Goal: Check status: Check status

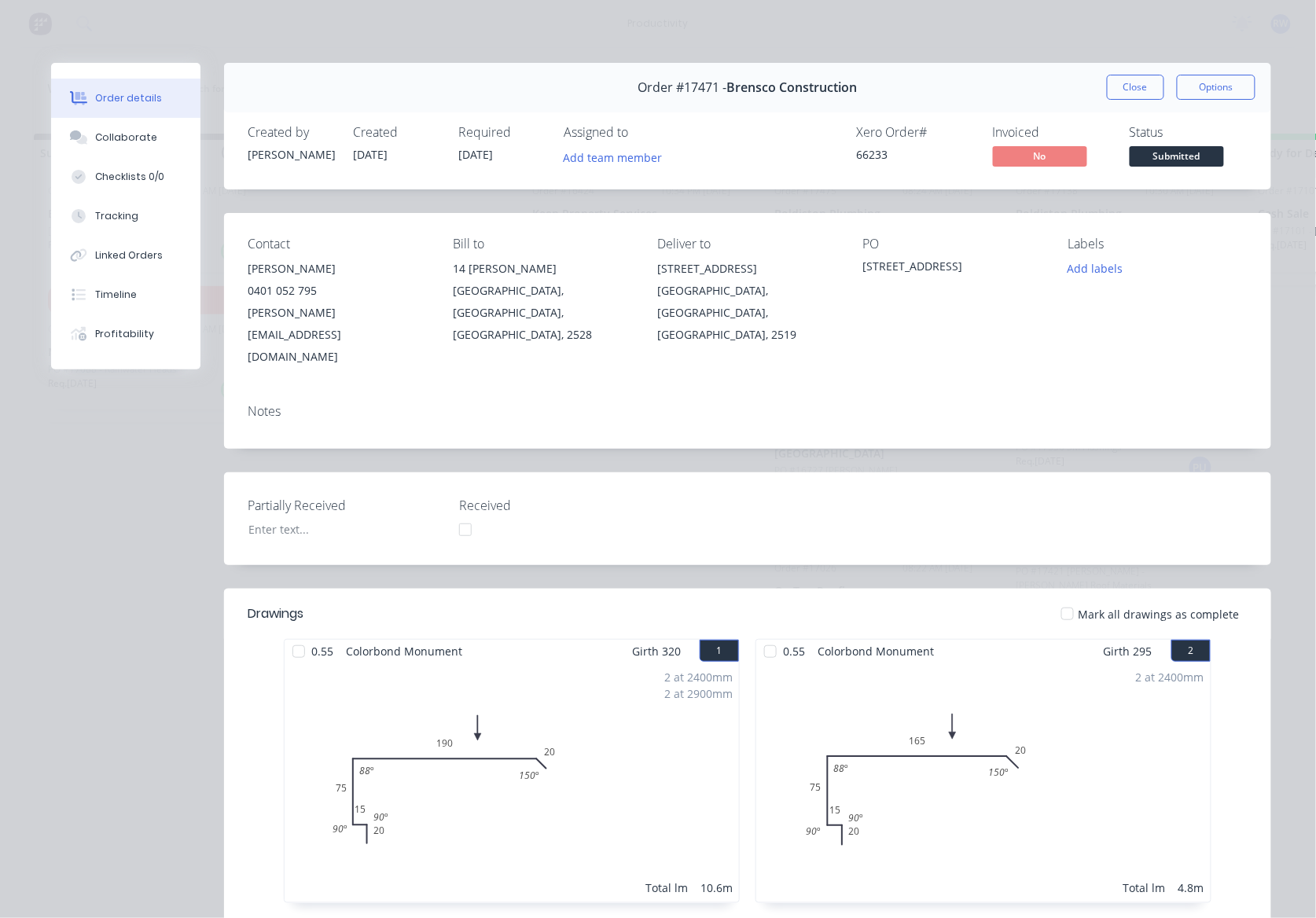
click at [1122, 90] on button "Close" at bounding box center [1136, 87] width 58 height 26
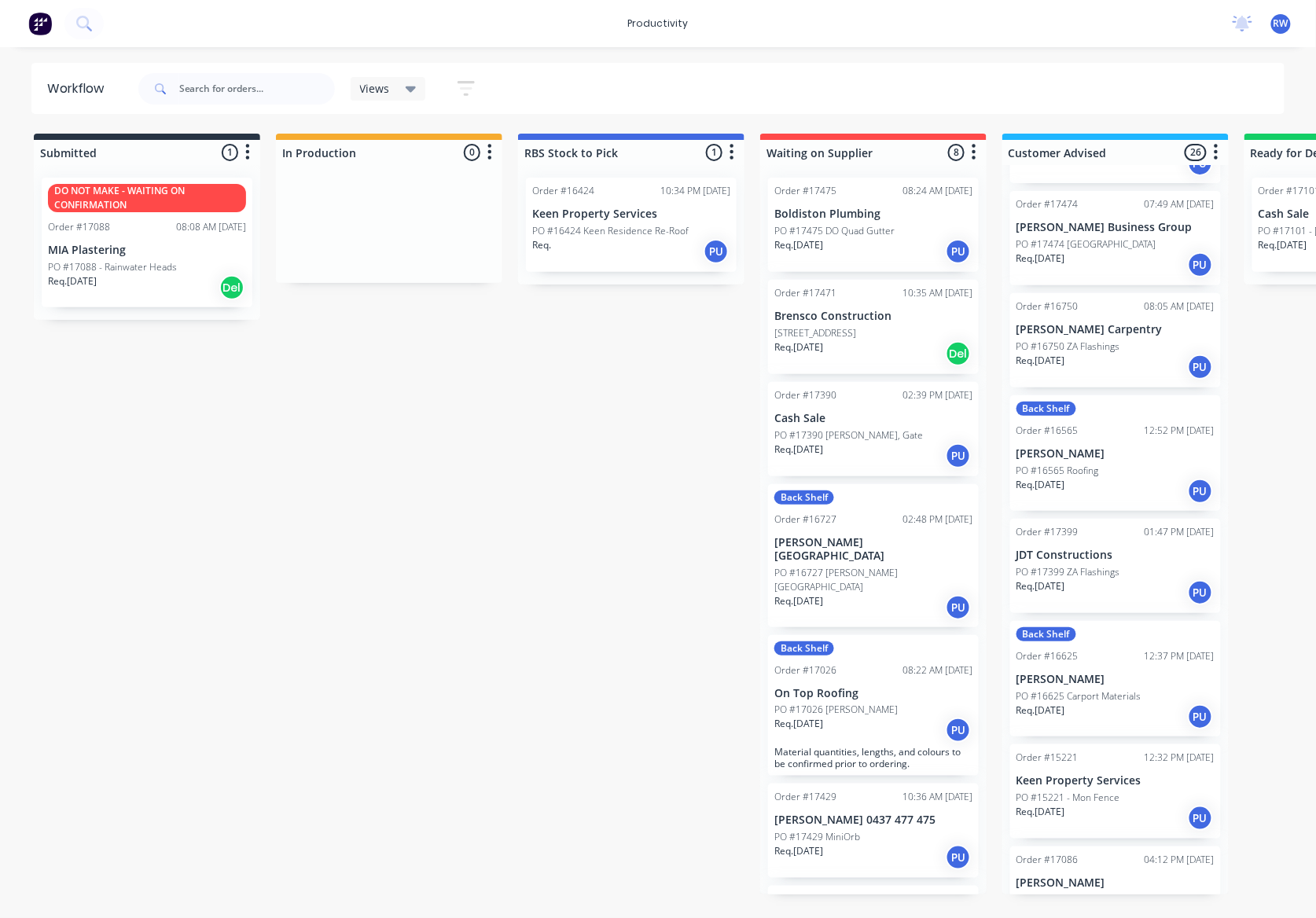
scroll to position [1257, 0]
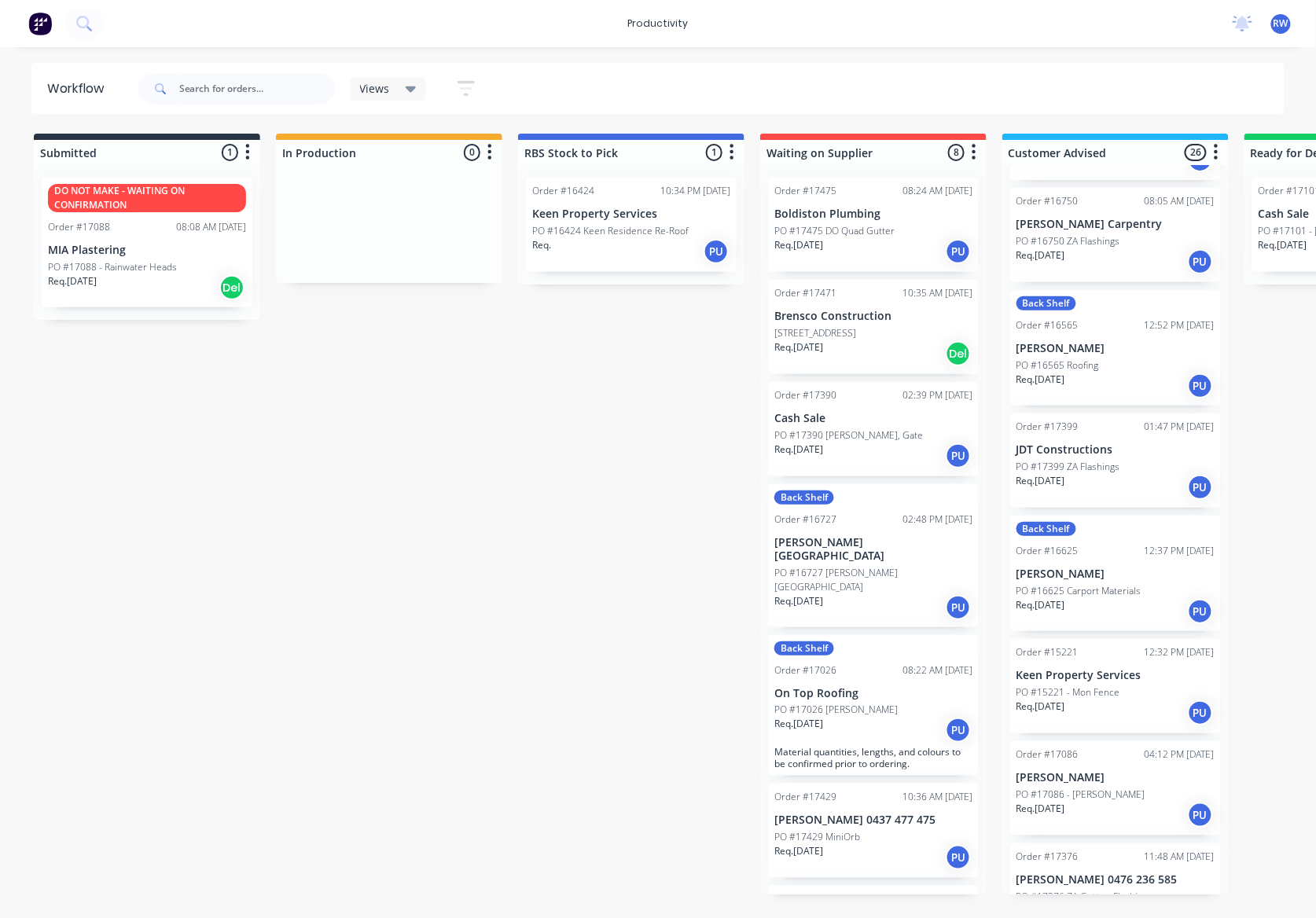
click at [1116, 459] on p "PO #17399 ZA Flashings" at bounding box center [1068, 466] width 104 height 14
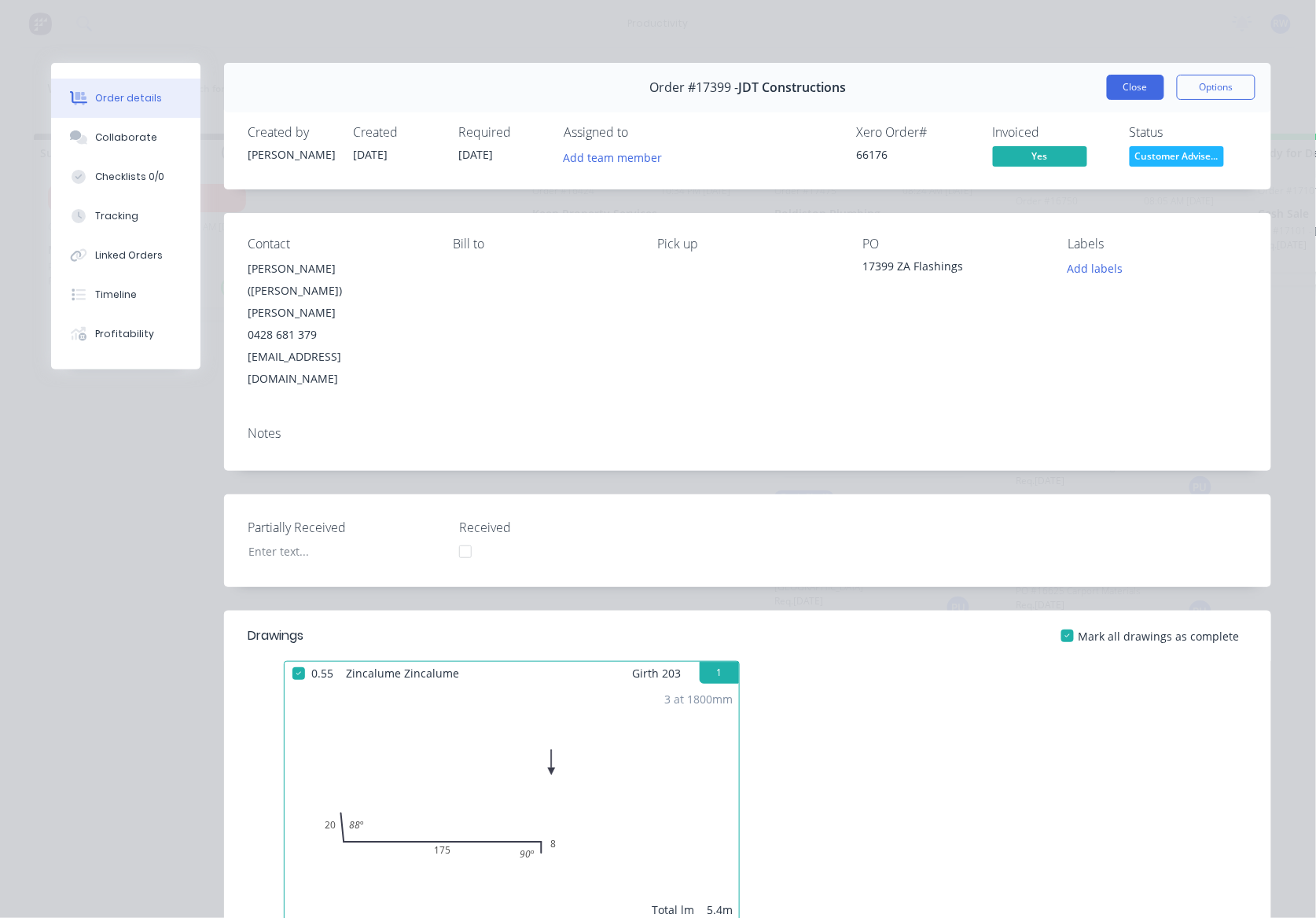
click at [1138, 86] on button "Close" at bounding box center [1136, 87] width 58 height 26
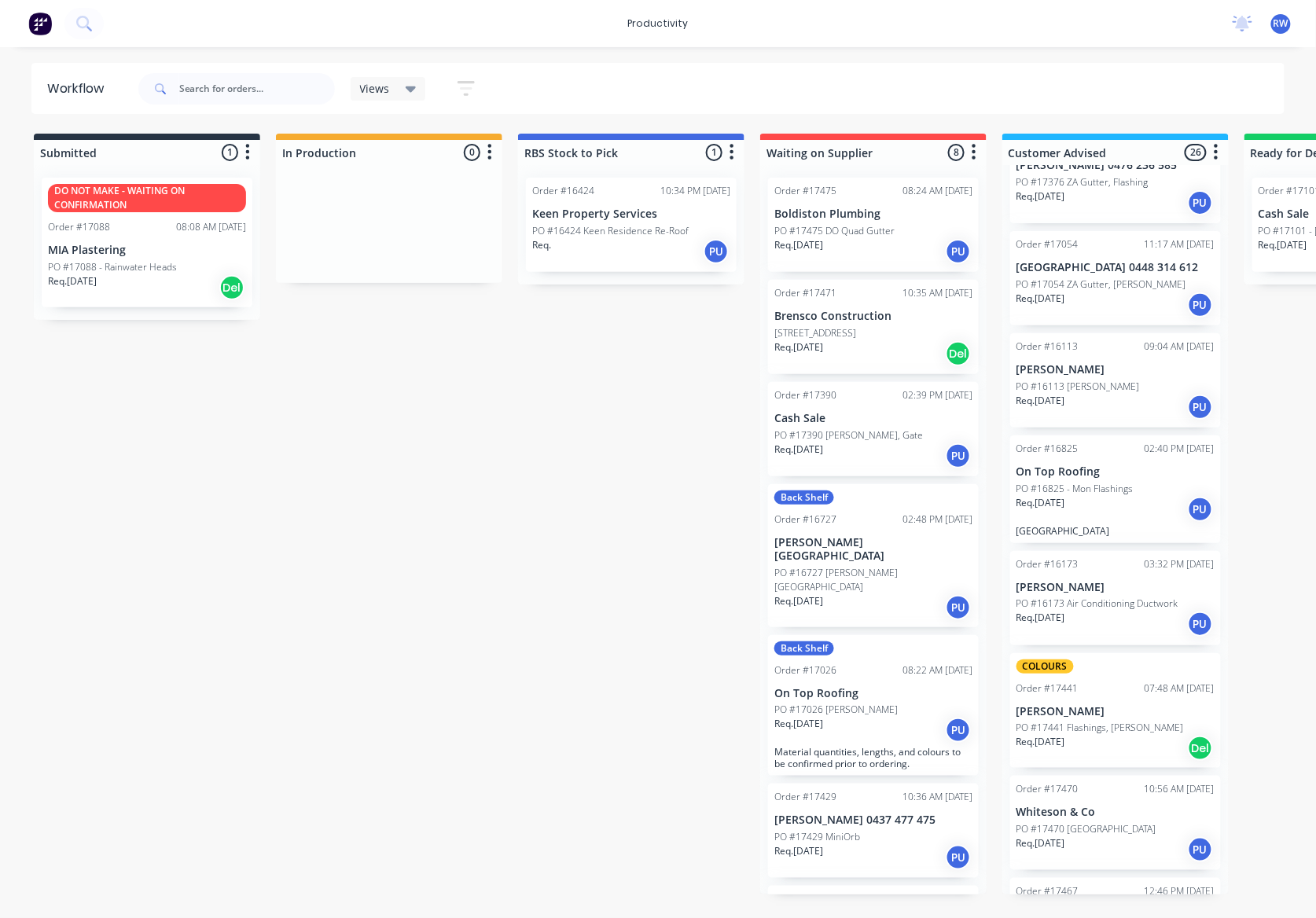
scroll to position [1769, 0]
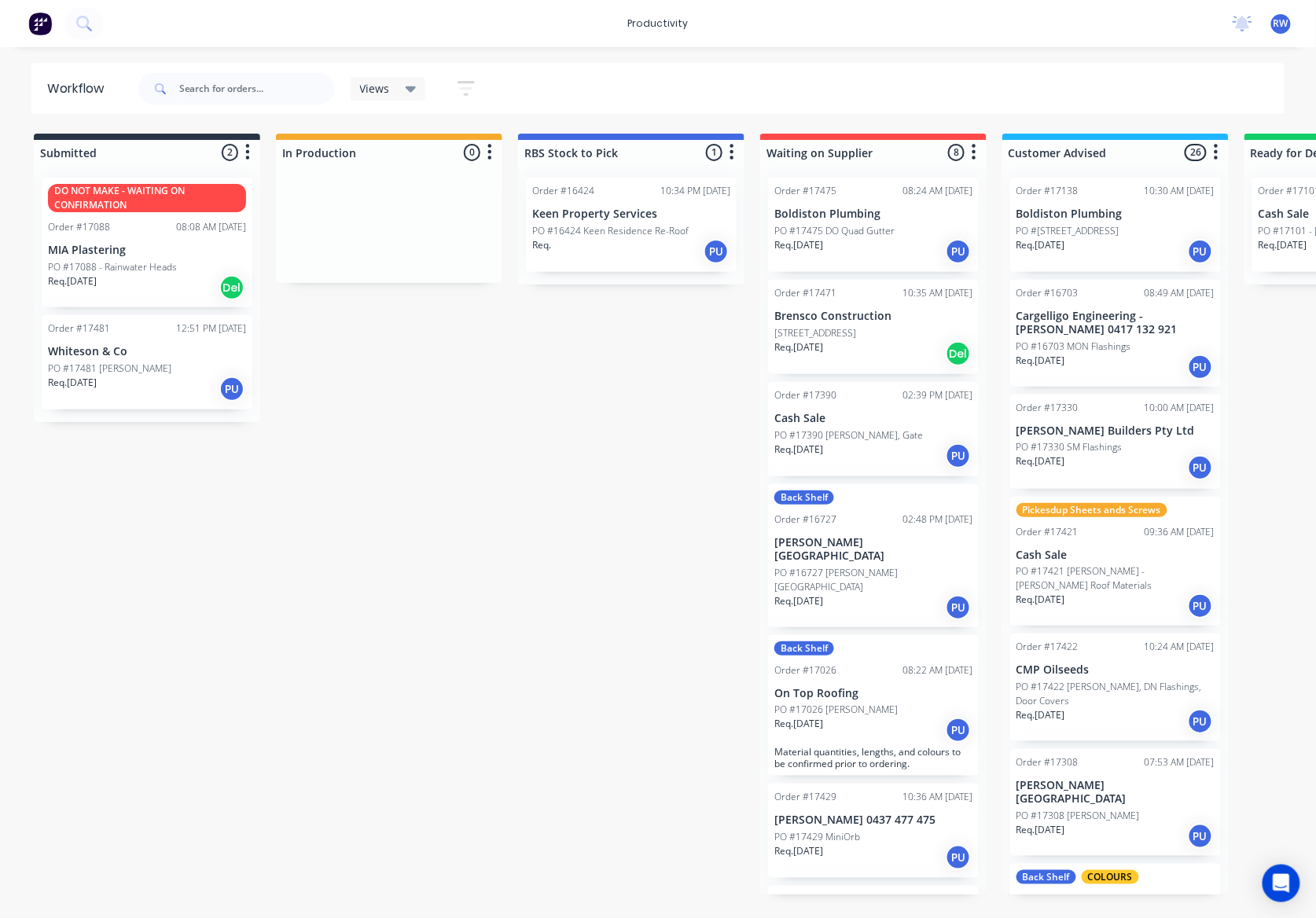
click at [129, 347] on p "Whiteson & Co" at bounding box center [147, 352] width 198 height 13
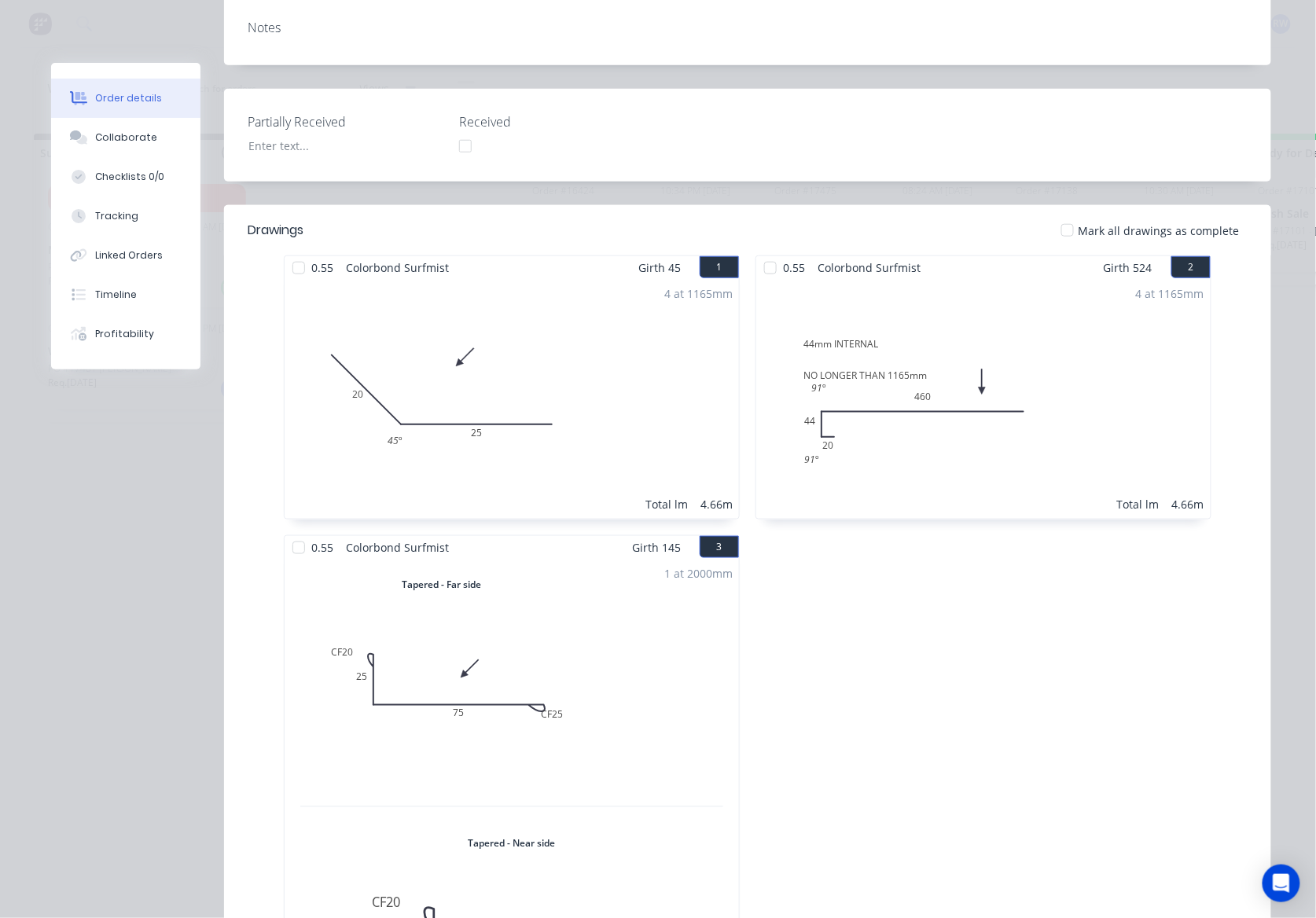
scroll to position [105, 0]
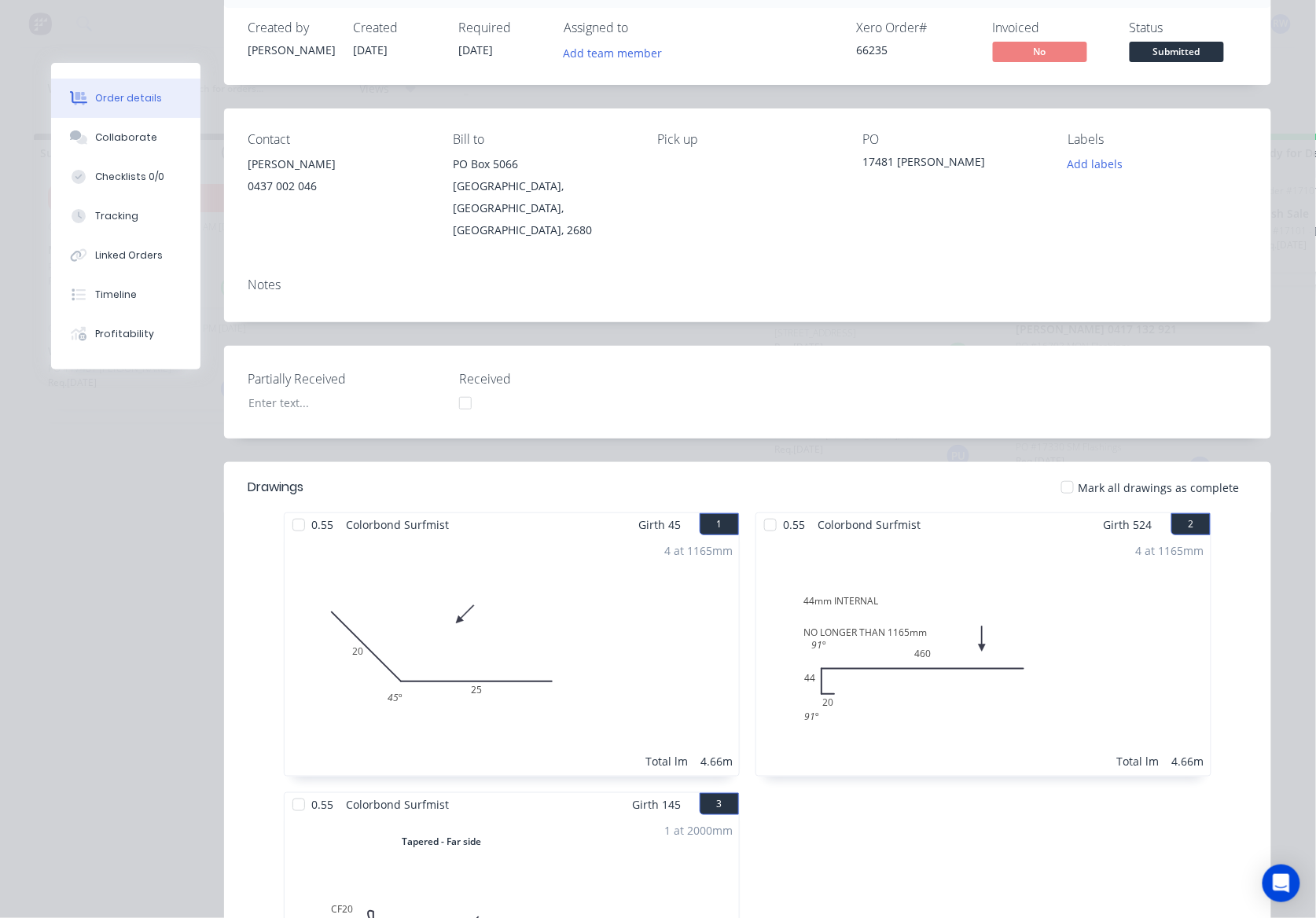
click at [1064, 472] on div at bounding box center [1067, 487] width 31 height 31
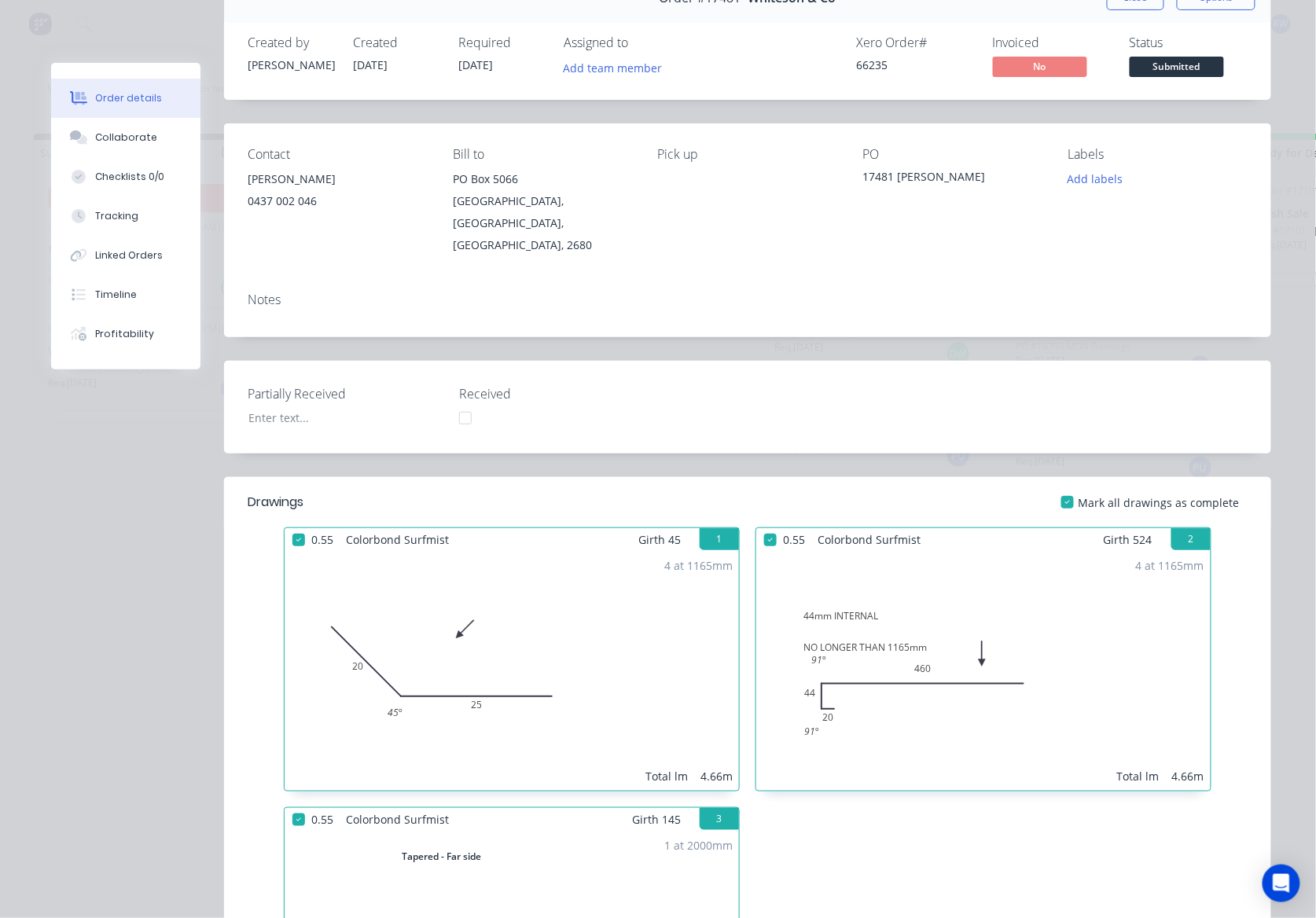
scroll to position [0, 0]
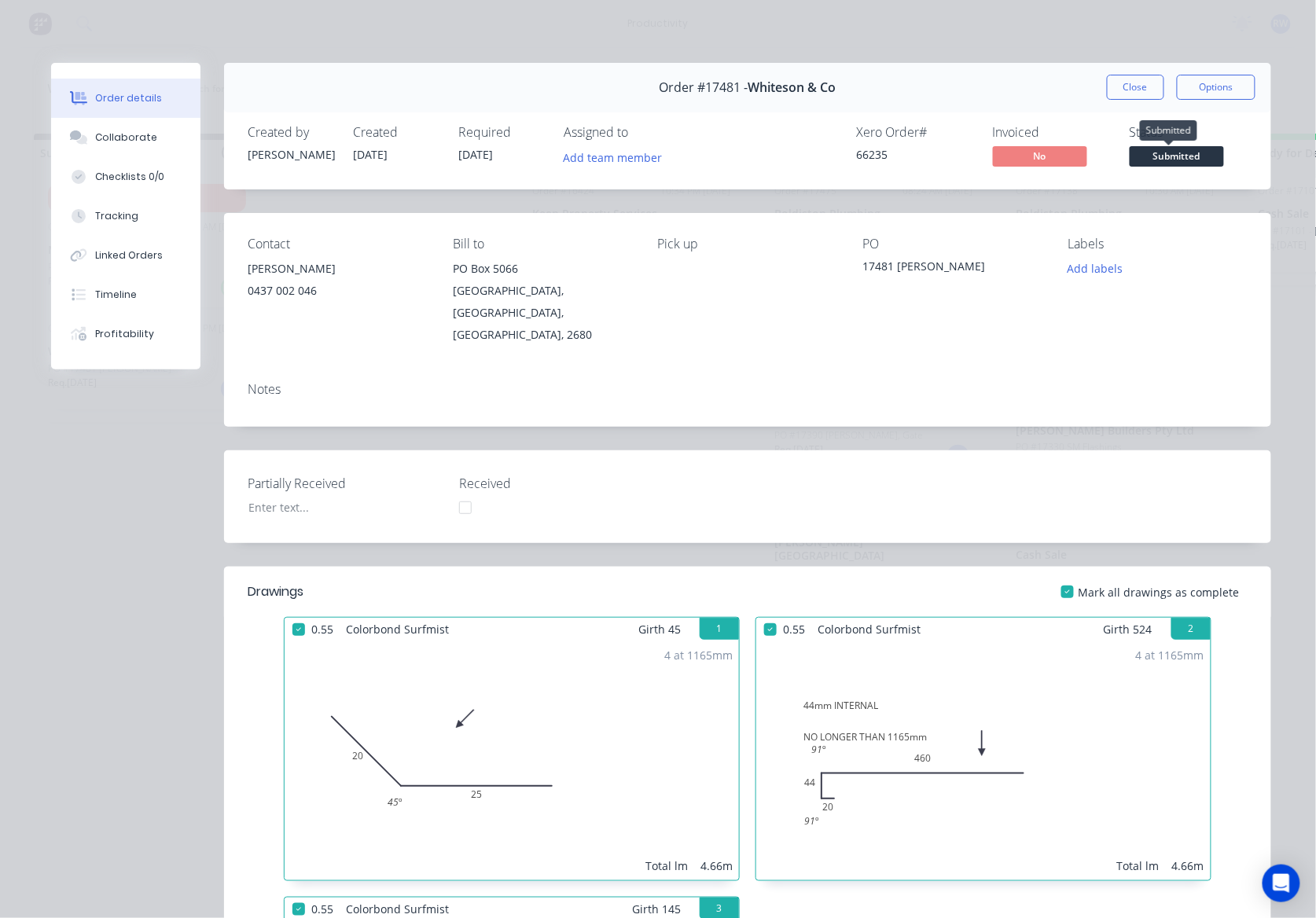
click at [1166, 148] on span "Submitted" at bounding box center [1177, 156] width 95 height 20
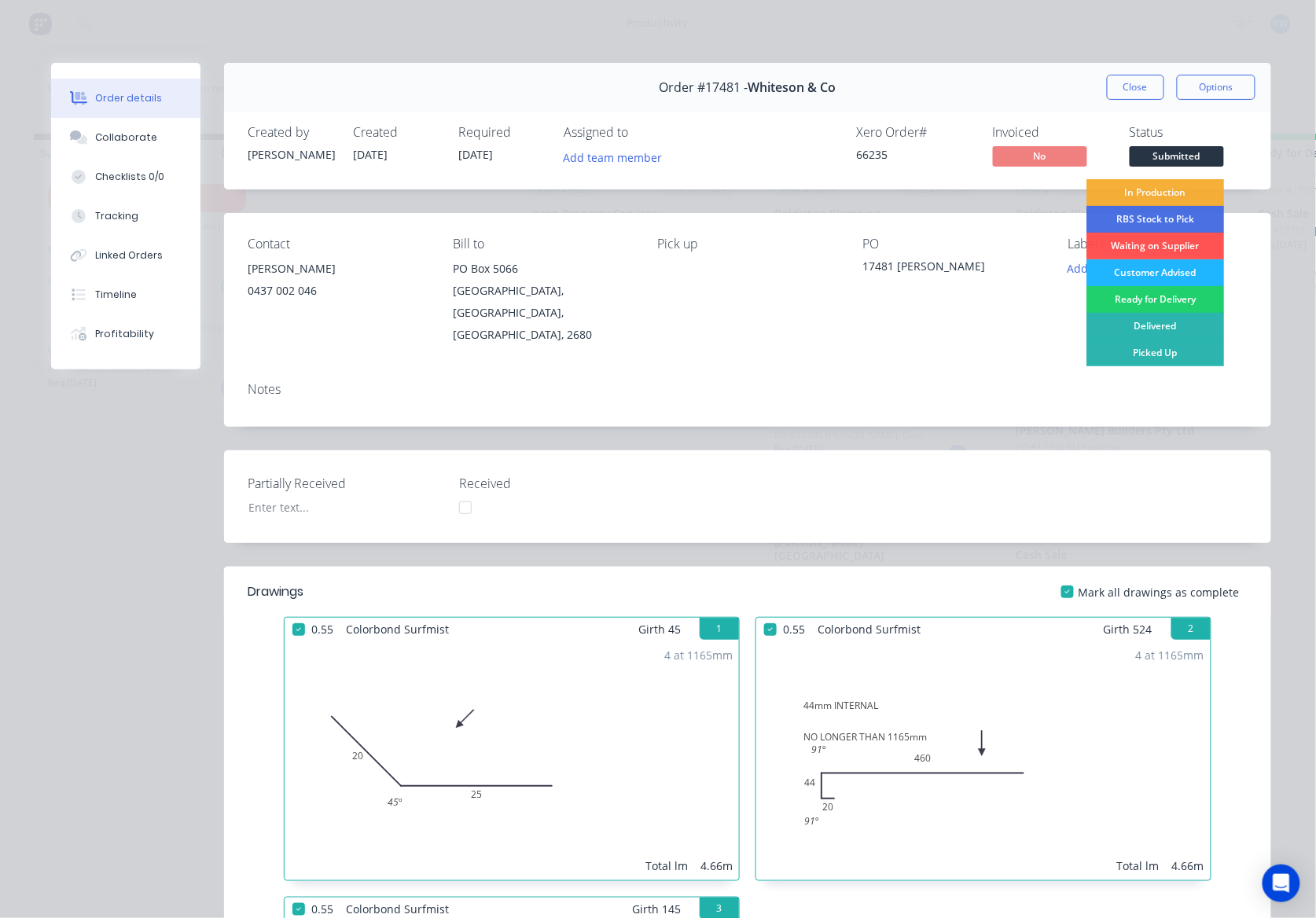
click at [1146, 273] on div "Customer Advised" at bounding box center [1155, 273] width 138 height 26
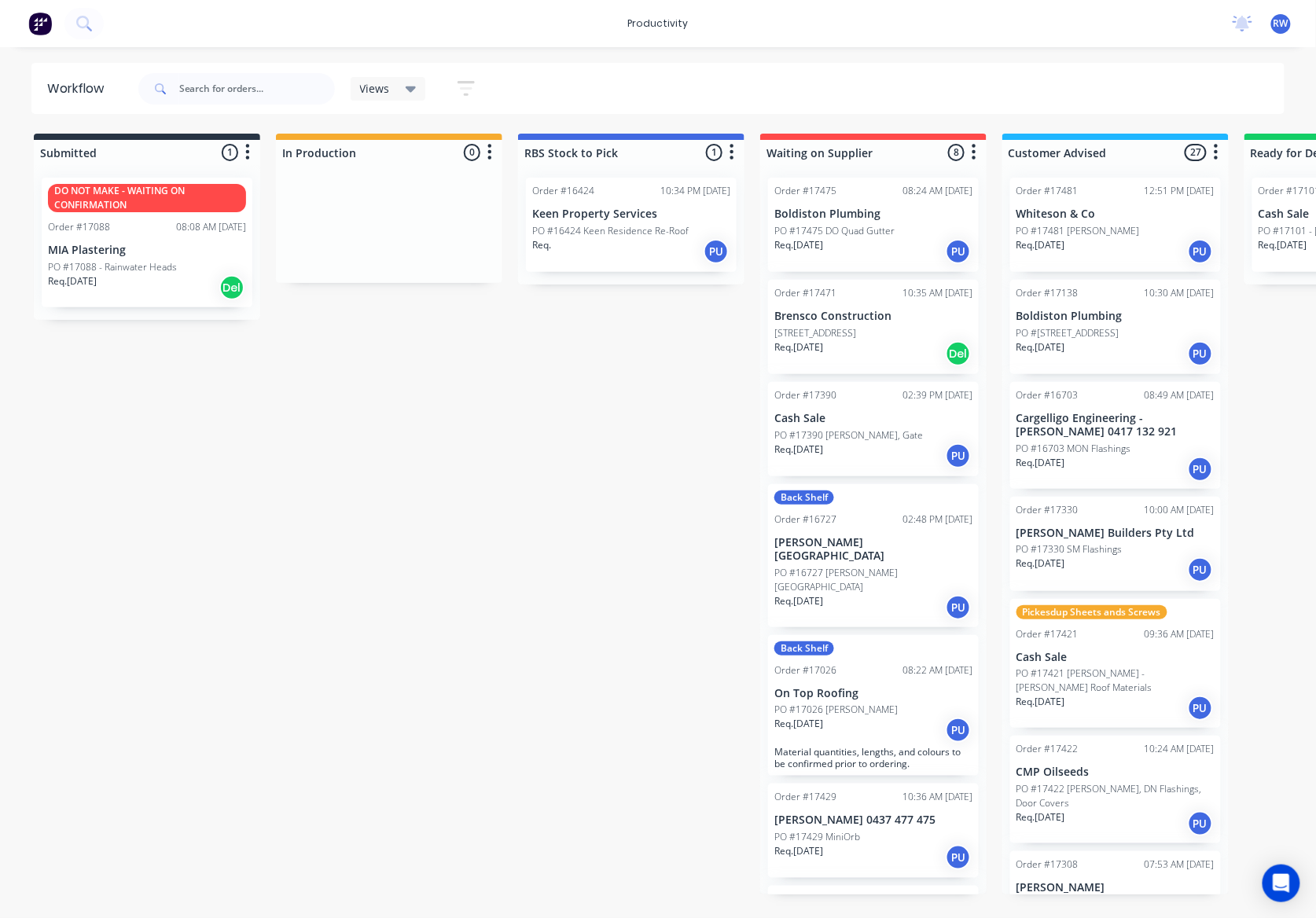
click at [1099, 794] on p "PO #17422 [PERSON_NAME], DN Flashings, Door Covers" at bounding box center [1115, 796] width 198 height 28
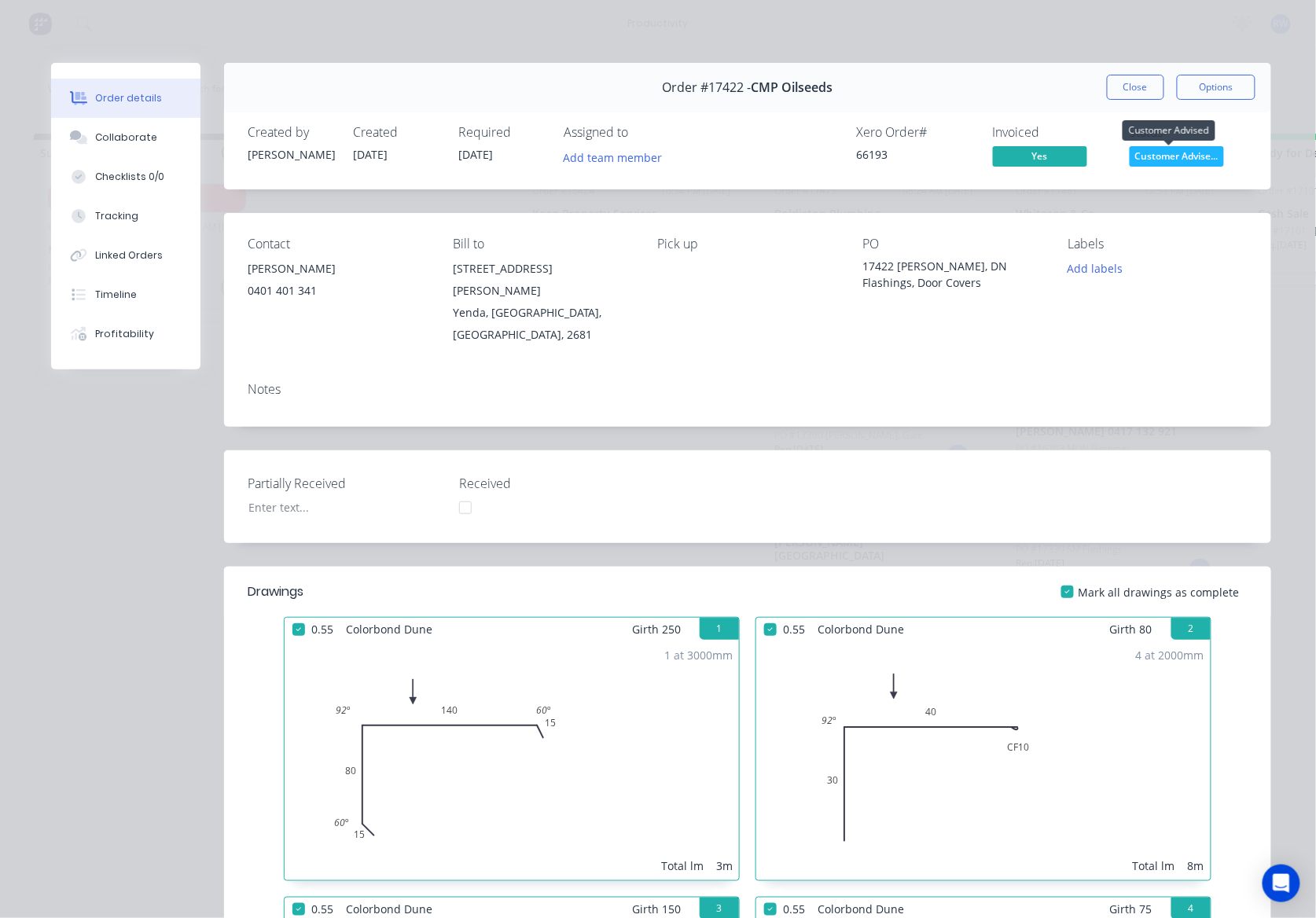
click at [1190, 156] on span "Customer Advise..." at bounding box center [1177, 156] width 95 height 20
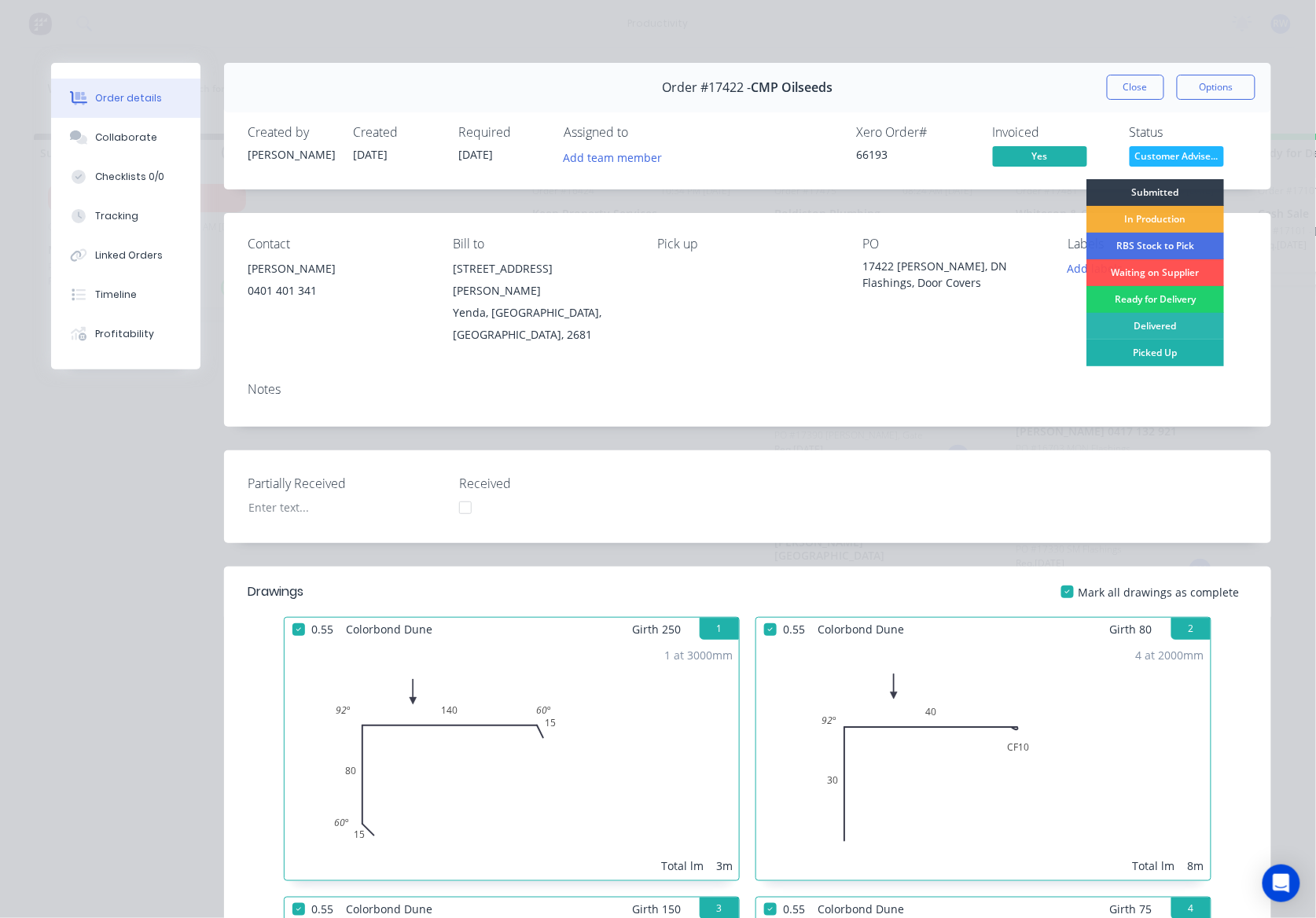
click at [1145, 350] on div "Picked Up" at bounding box center [1155, 352] width 138 height 26
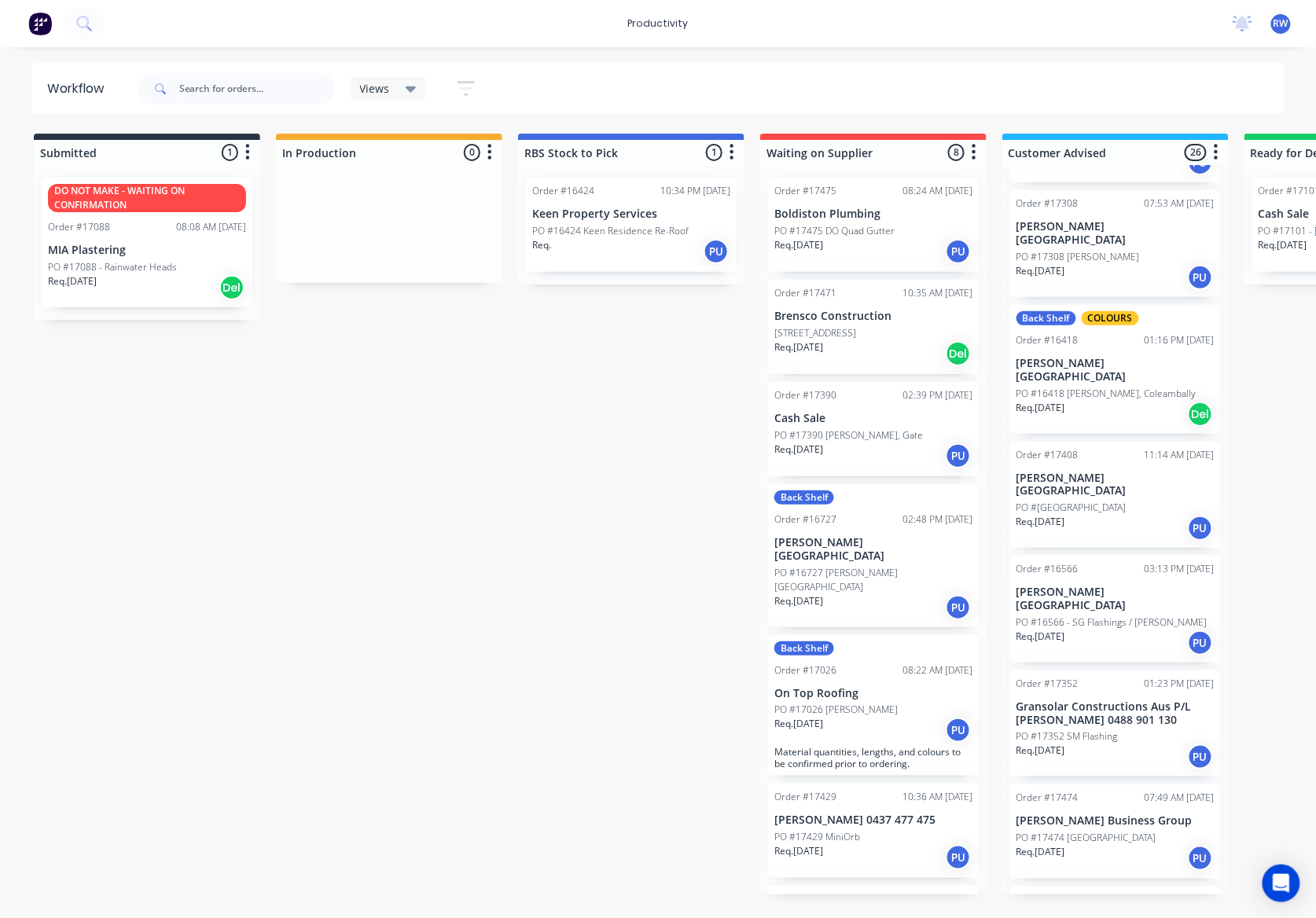
scroll to position [629, 0]
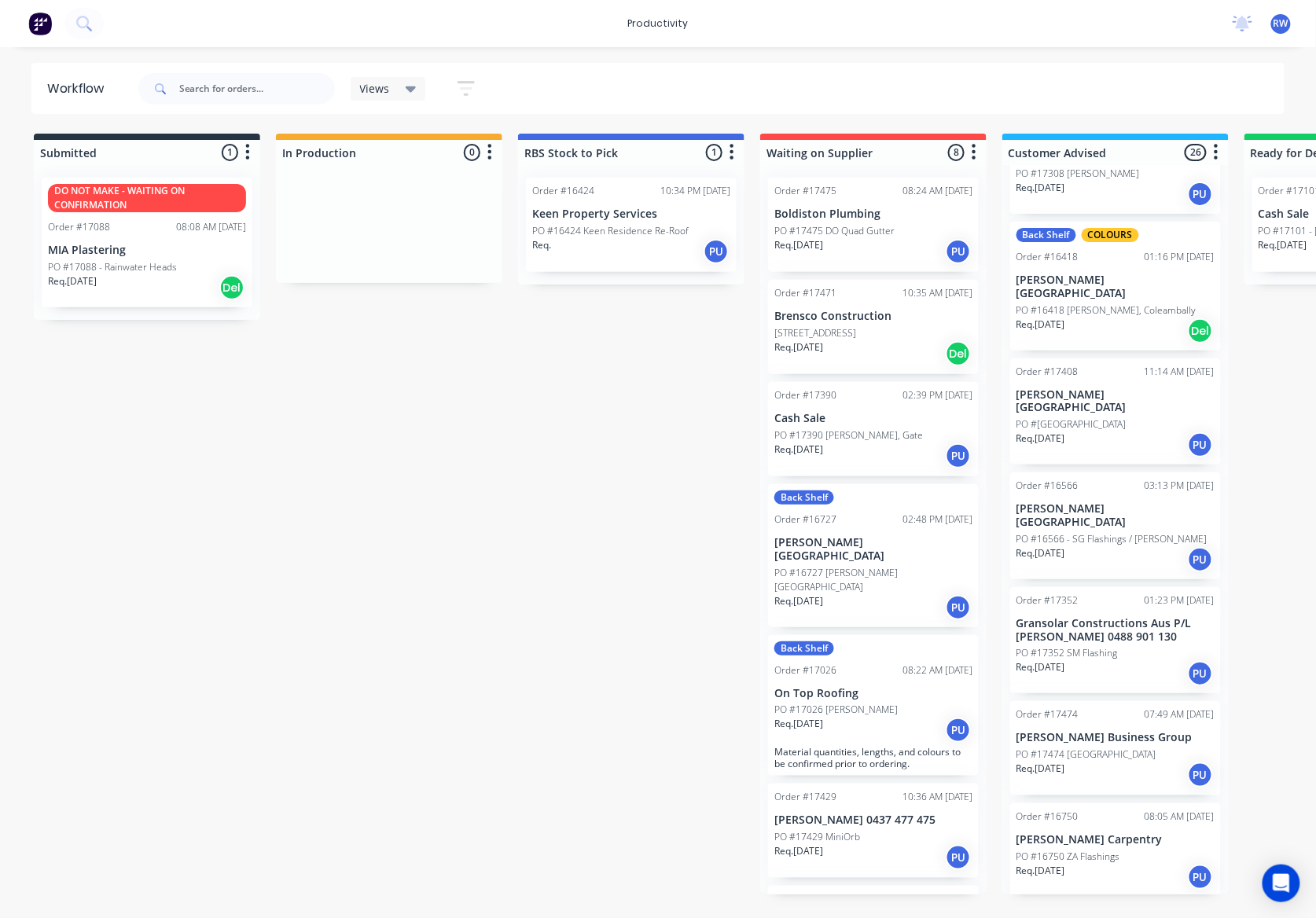
click at [1135, 762] on div "Req. [DATE] PU" at bounding box center [1115, 775] width 198 height 26
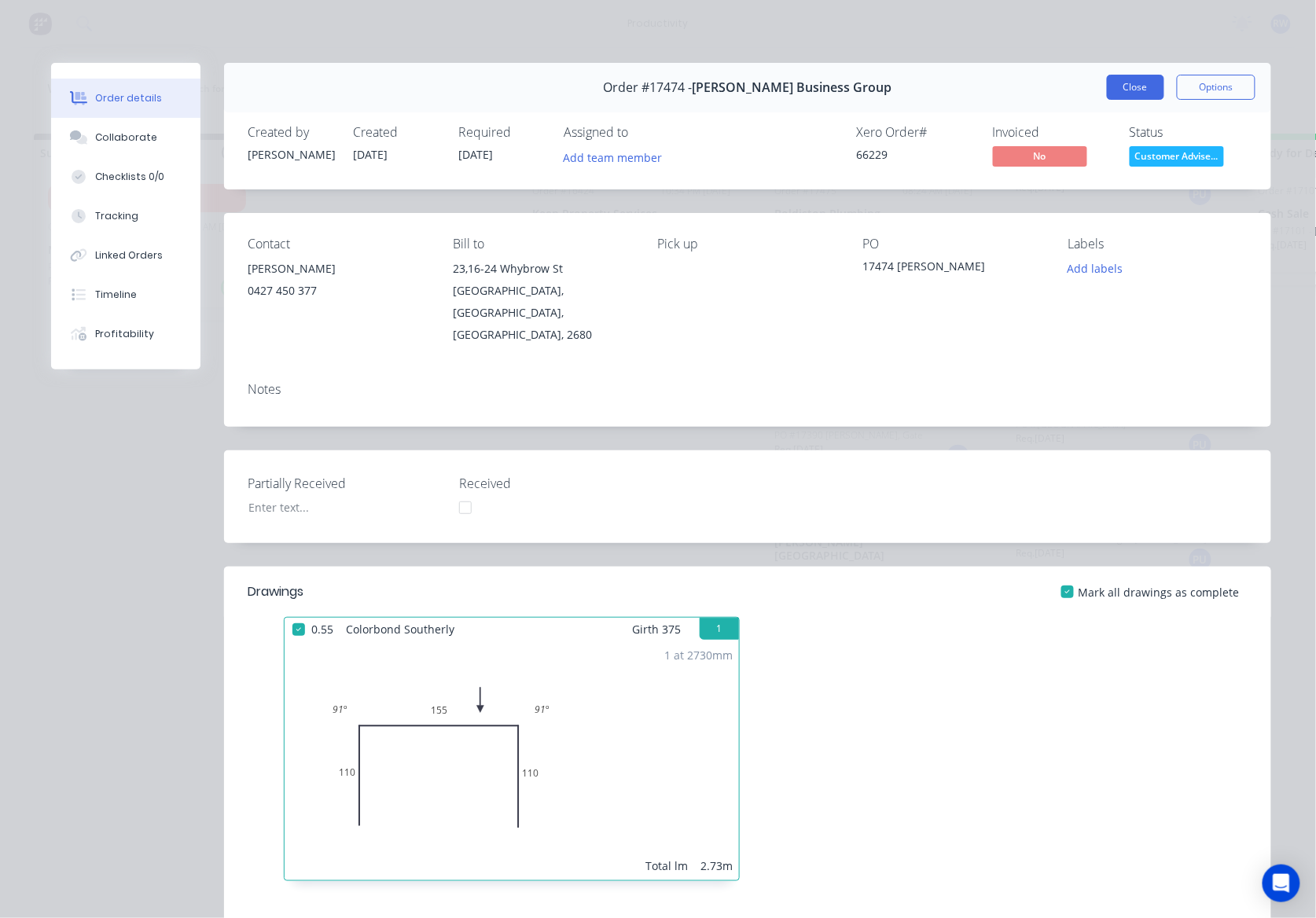
click at [1130, 82] on button "Close" at bounding box center [1136, 87] width 58 height 26
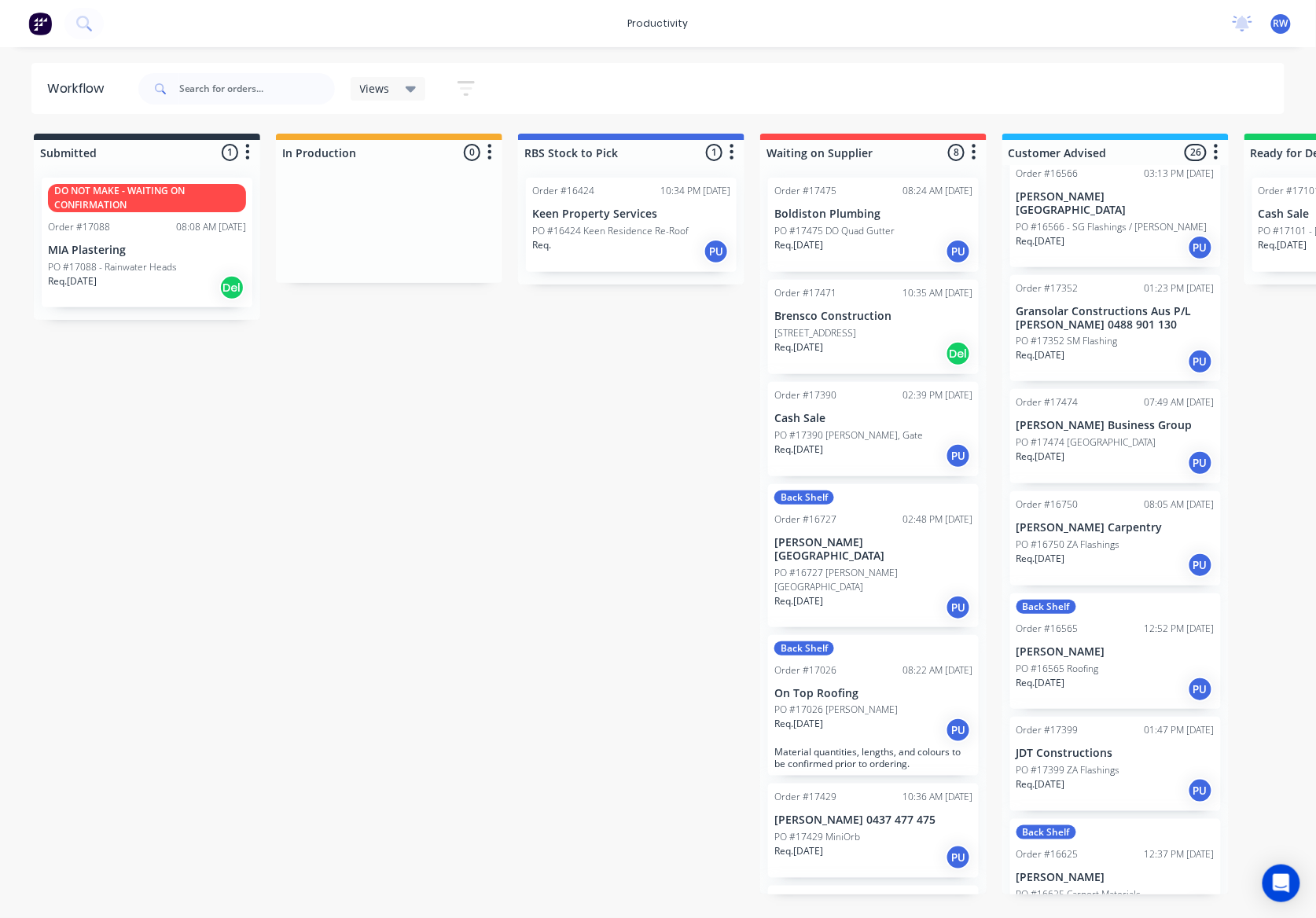
scroll to position [943, 0]
click at [1123, 673] on div "Req. [DATE] PU" at bounding box center [1115, 687] width 198 height 26
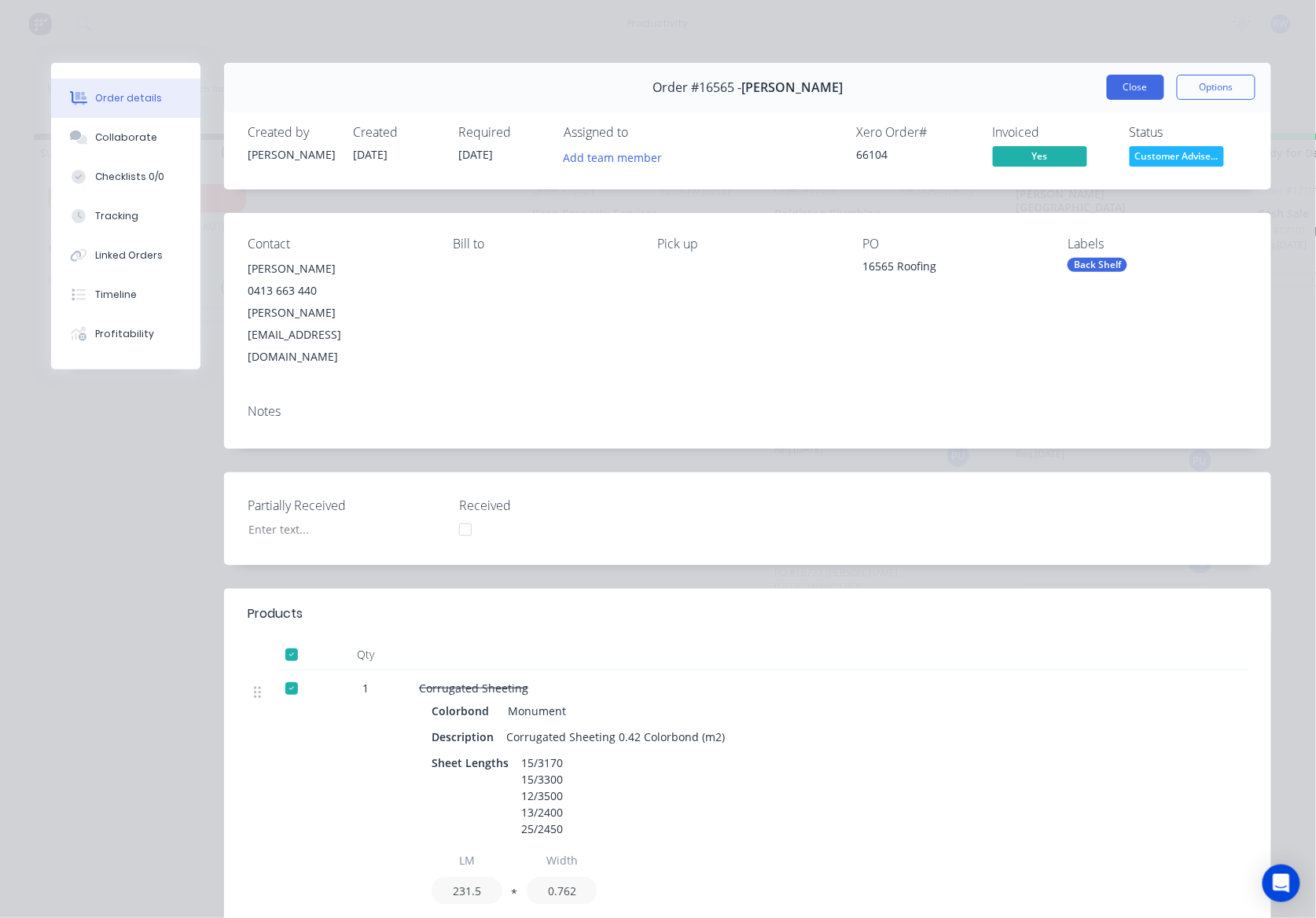
click at [1127, 86] on button "Close" at bounding box center [1136, 87] width 58 height 26
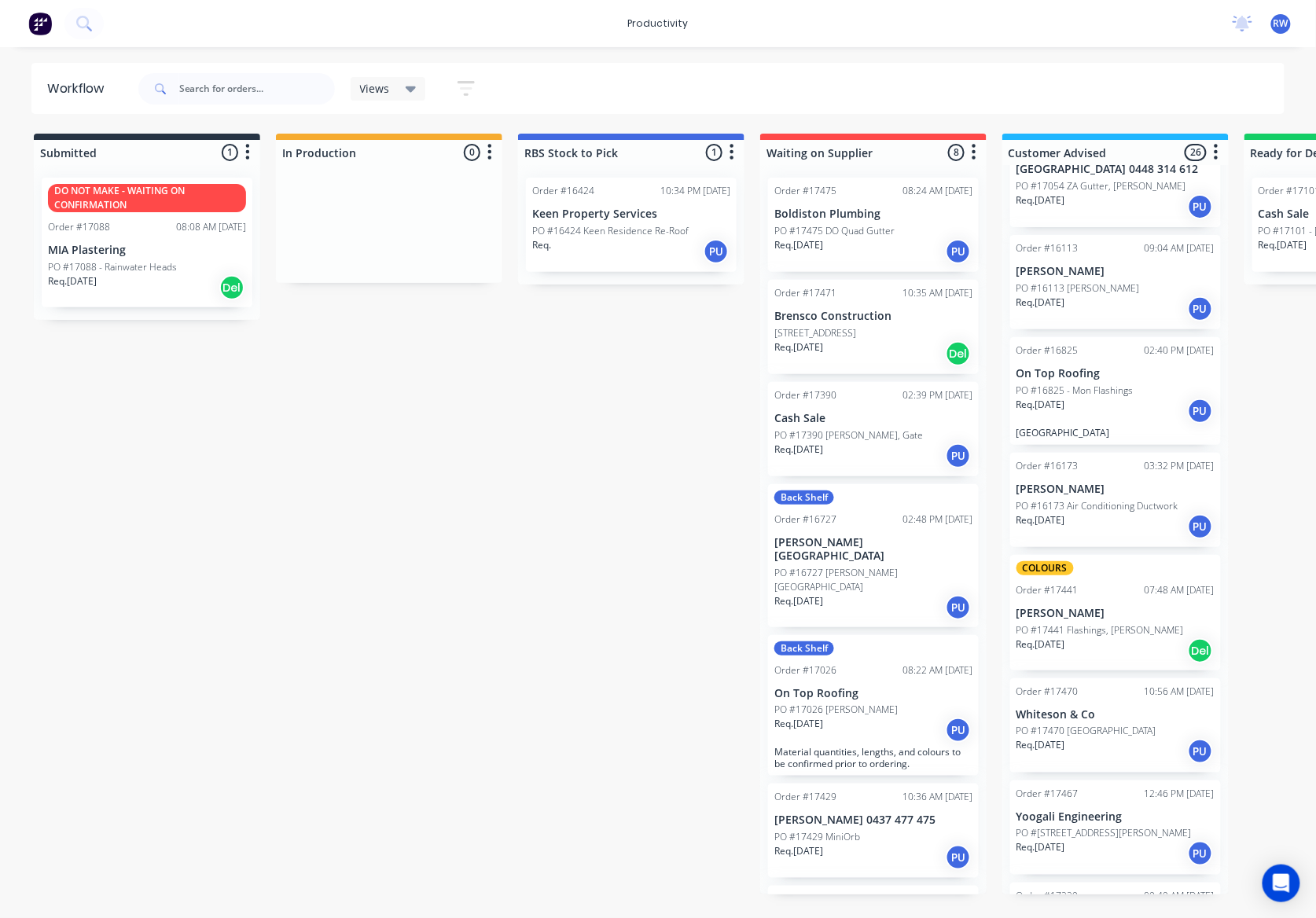
scroll to position [2070, 0]
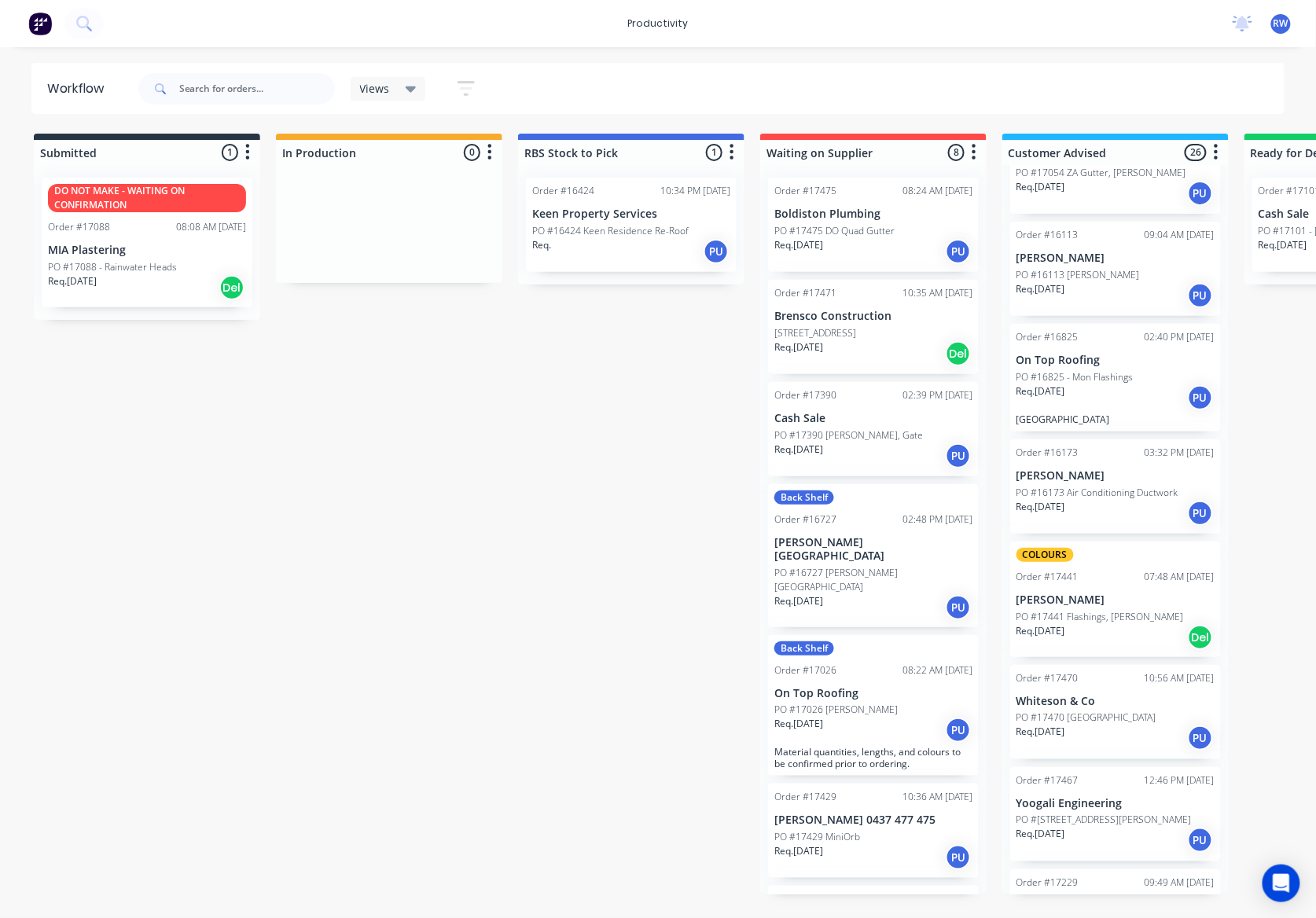
click at [1088, 624] on div "Req. [DATE] Del" at bounding box center [1115, 637] width 198 height 26
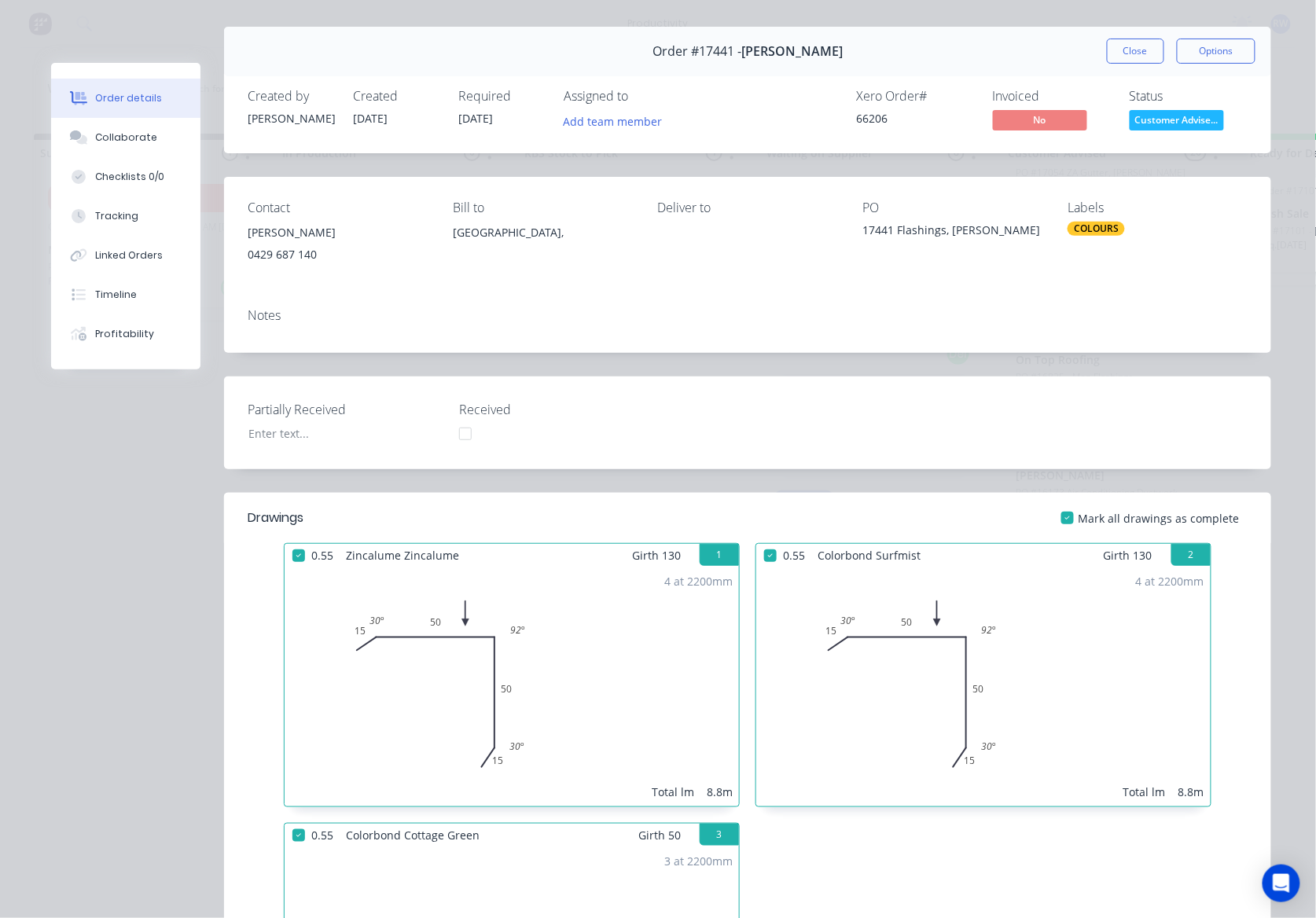
scroll to position [0, 0]
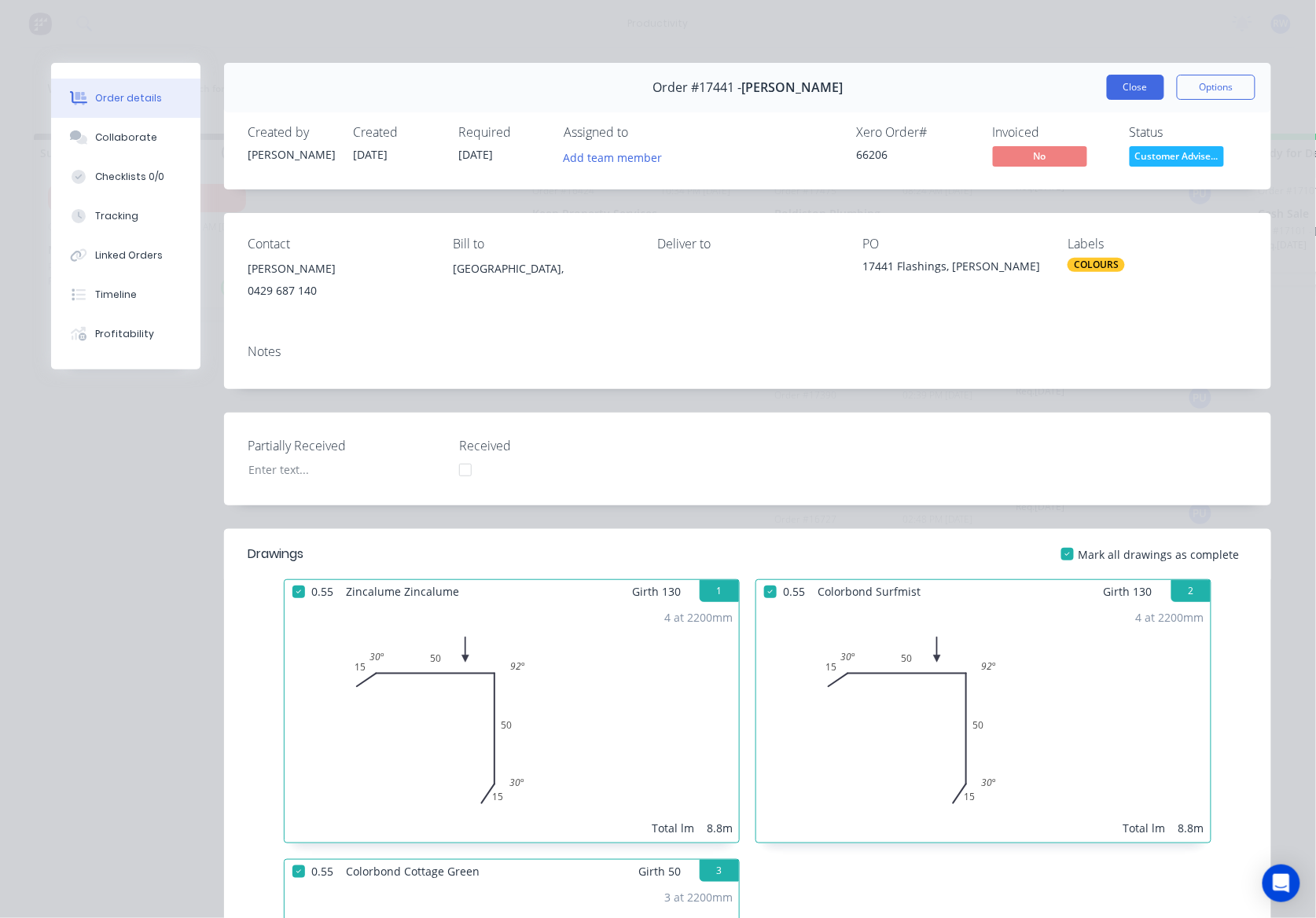
click at [1126, 92] on button "Close" at bounding box center [1136, 87] width 58 height 26
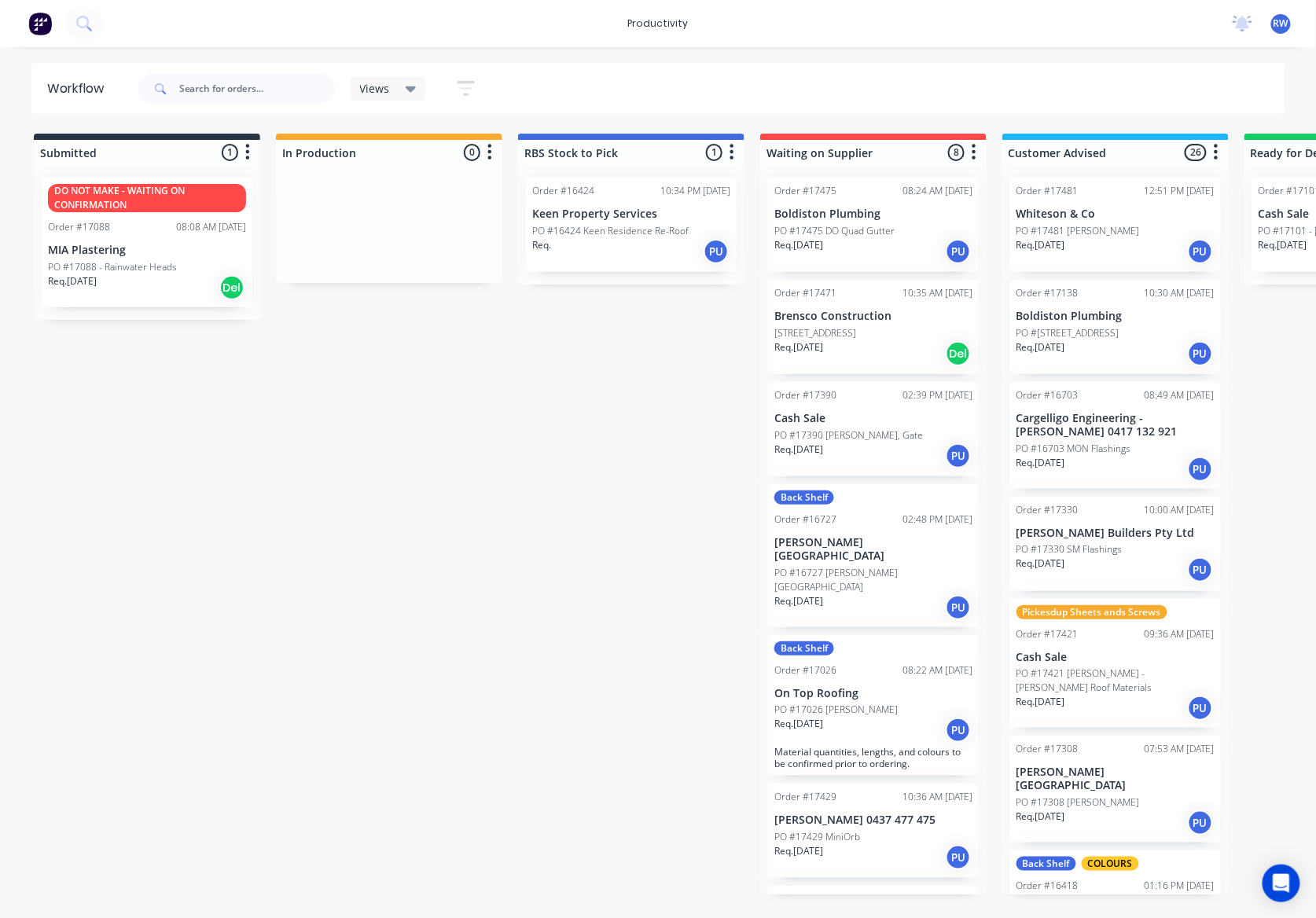
click at [1102, 575] on div "Req. [DATE] PU" at bounding box center [1115, 570] width 198 height 26
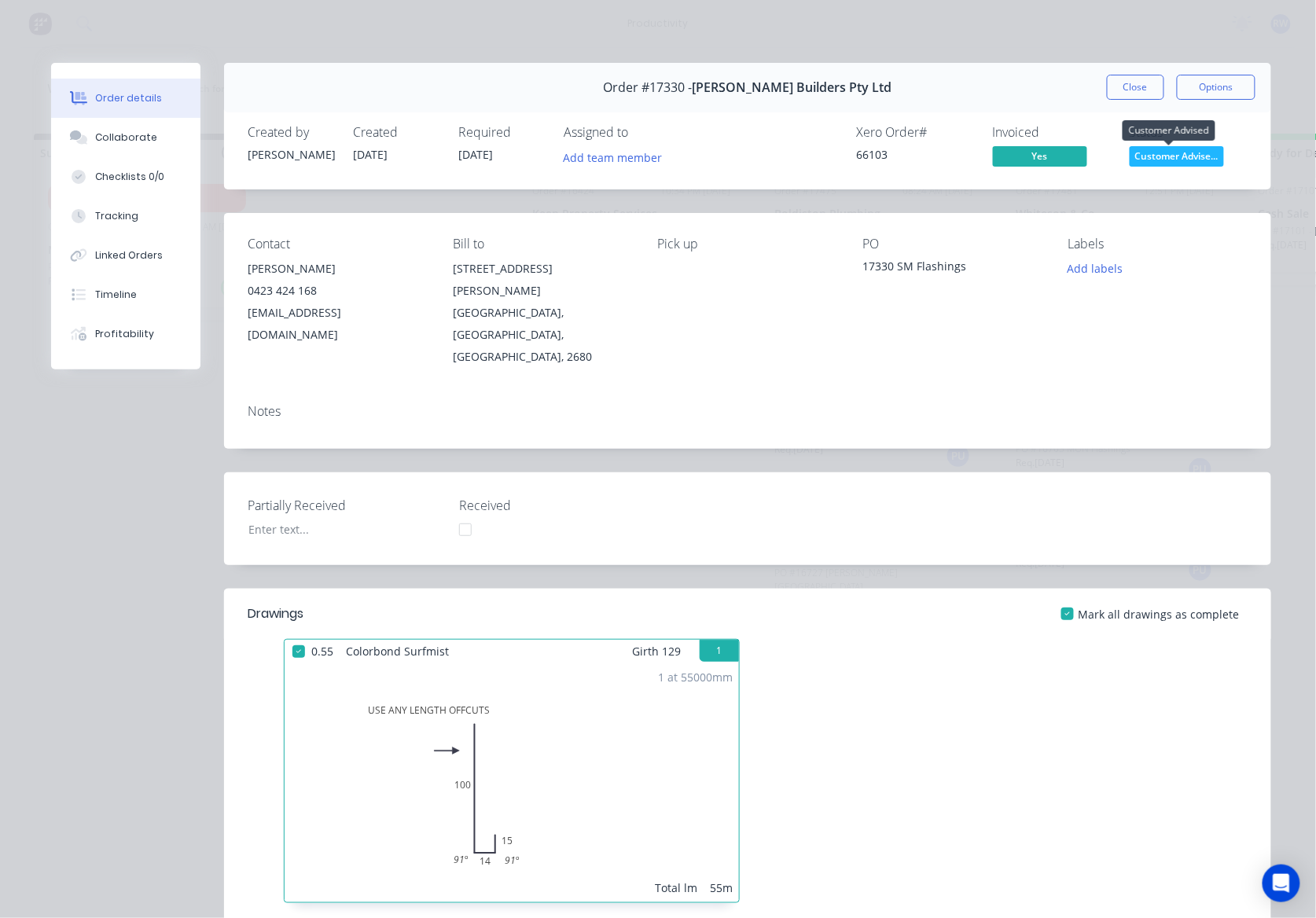
click at [1180, 161] on span "Customer Advise..." at bounding box center [1177, 156] width 95 height 20
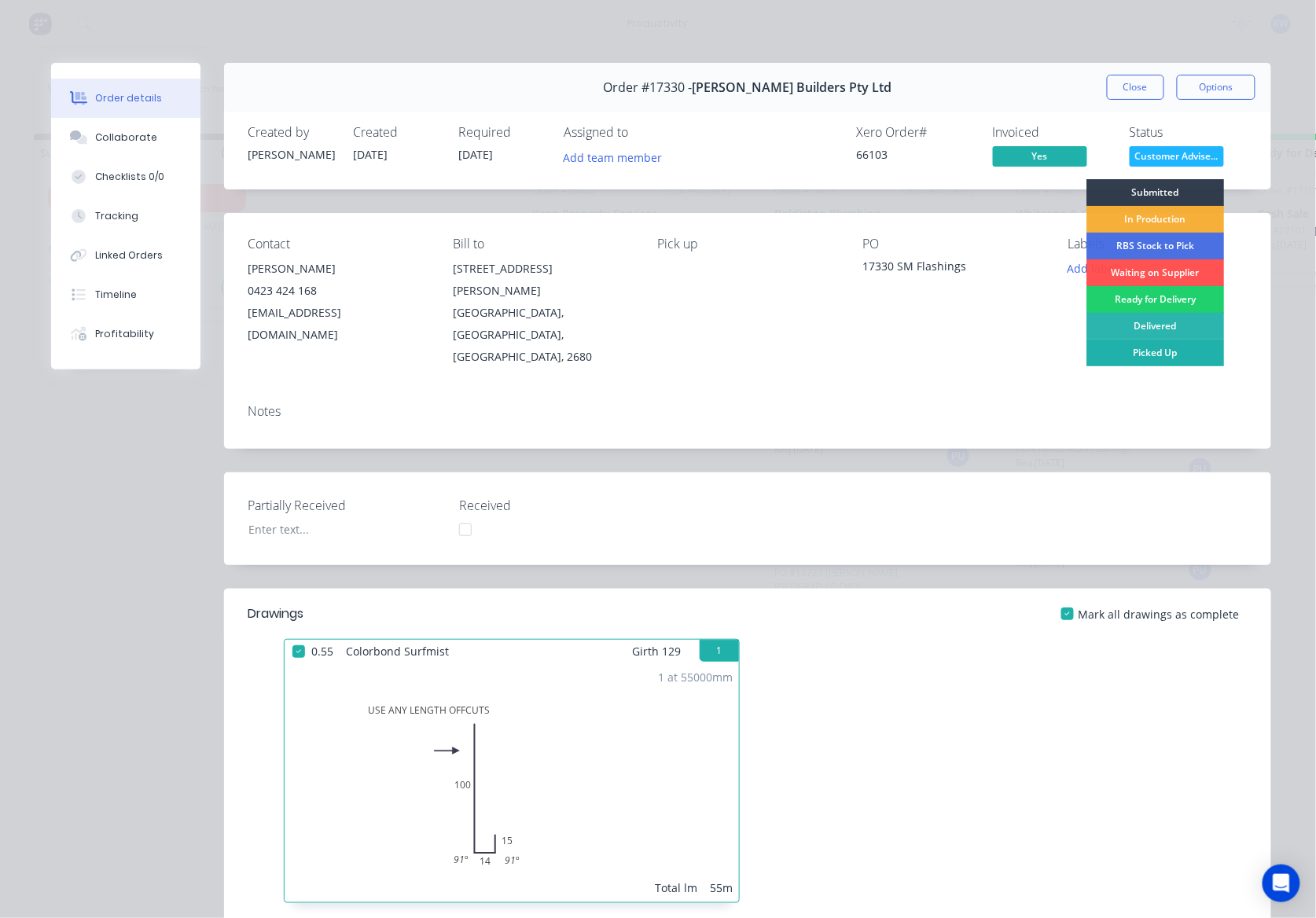
click at [1167, 359] on div "Picked Up" at bounding box center [1155, 352] width 138 height 26
